Goal: Navigation & Orientation: Find specific page/section

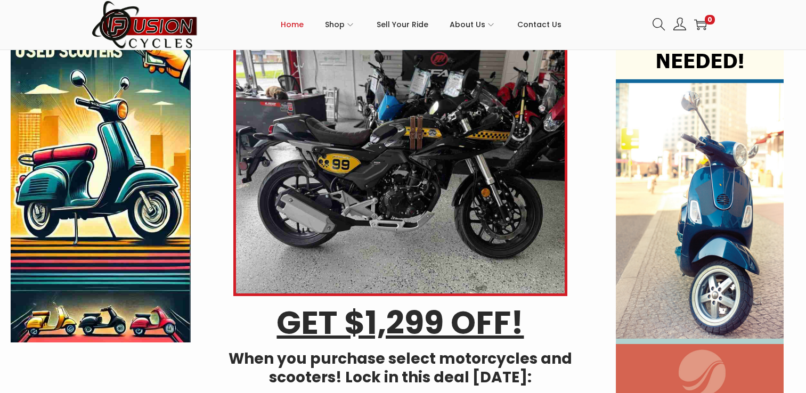
scroll to position [19, 0]
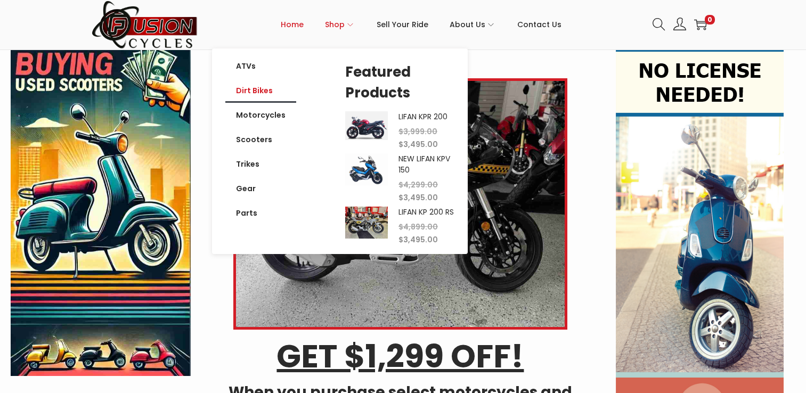
click at [262, 95] on link "Dirt Bikes" at bounding box center [260, 90] width 71 height 24
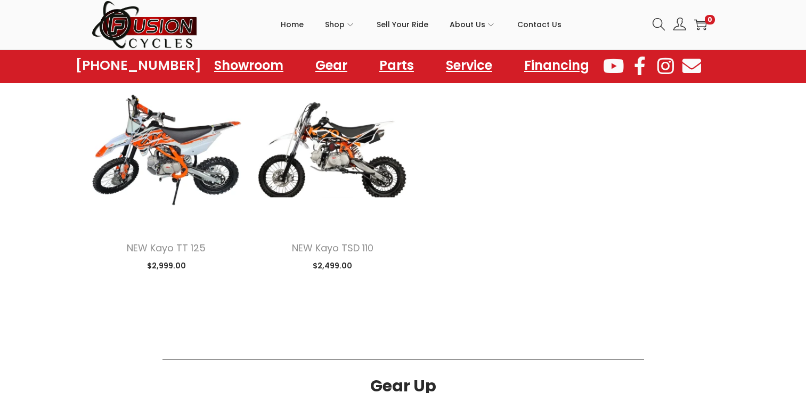
scroll to position [822, 0]
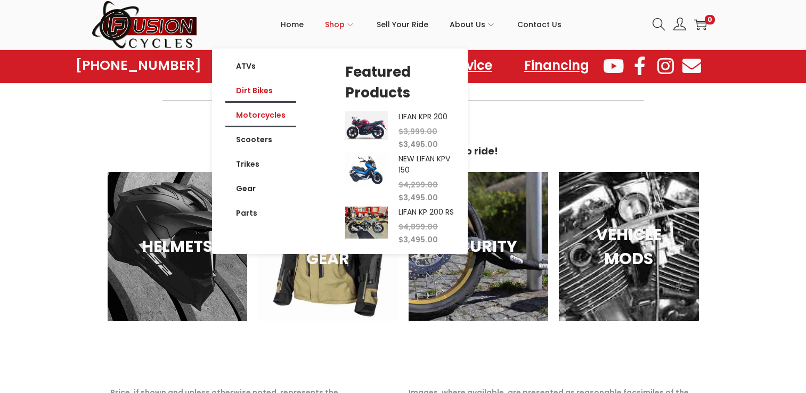
click at [273, 119] on link "Motorcycles" at bounding box center [260, 115] width 71 height 24
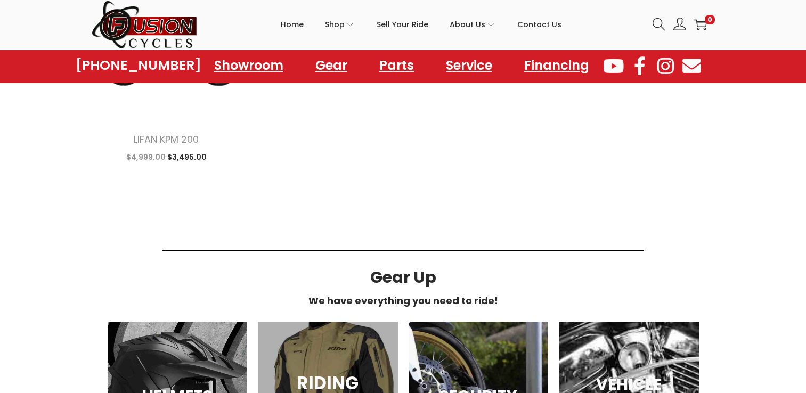
scroll to position [258, 0]
